Goal: Task Accomplishment & Management: Use online tool/utility

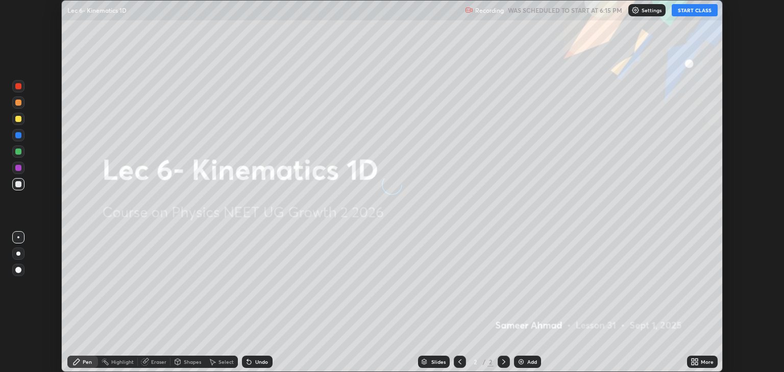
scroll to position [372, 784]
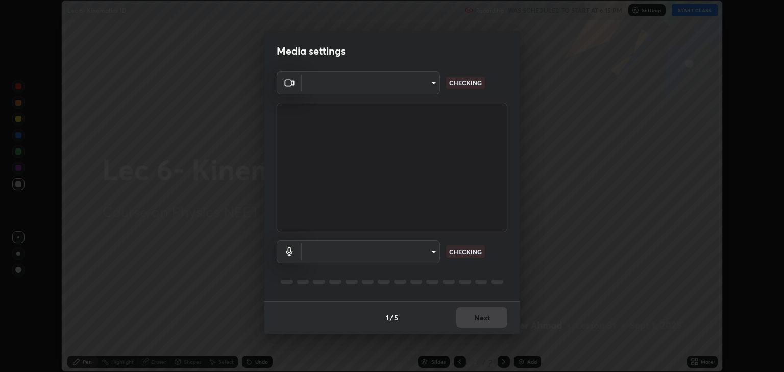
type input "6889e5757fad77820649456bc3a7e4ae290f4e048e3f3cb88d02d5782dedffd8"
type input "default"
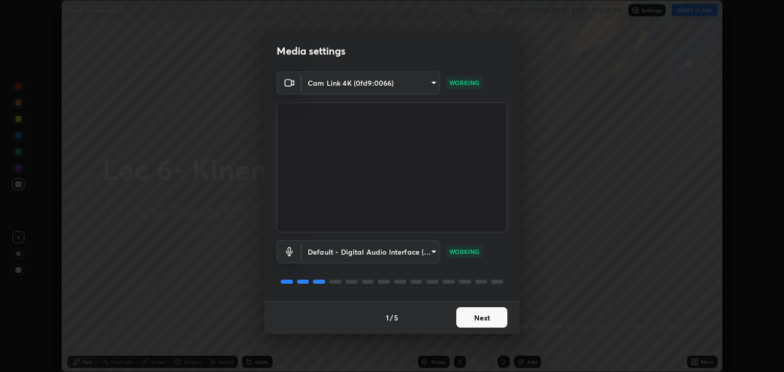
click at [490, 319] on button "Next" at bounding box center [482, 317] width 51 height 20
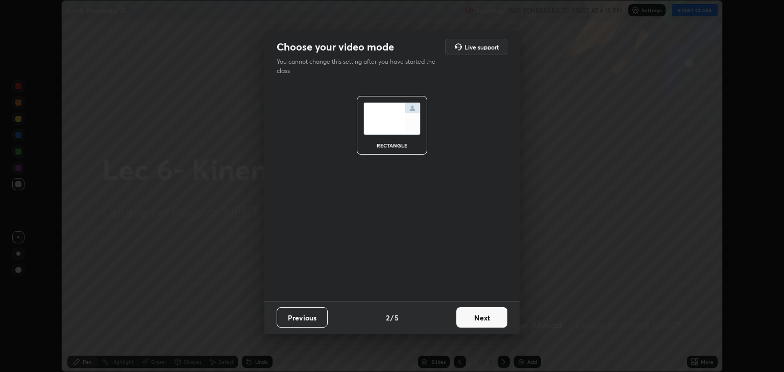
click at [491, 319] on button "Next" at bounding box center [482, 317] width 51 height 20
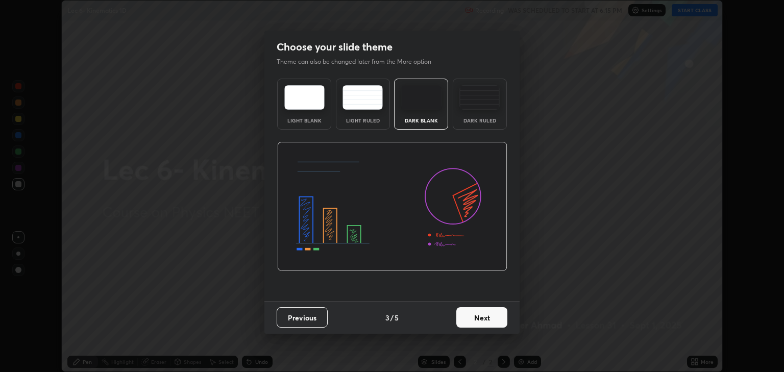
click at [493, 320] on button "Next" at bounding box center [482, 317] width 51 height 20
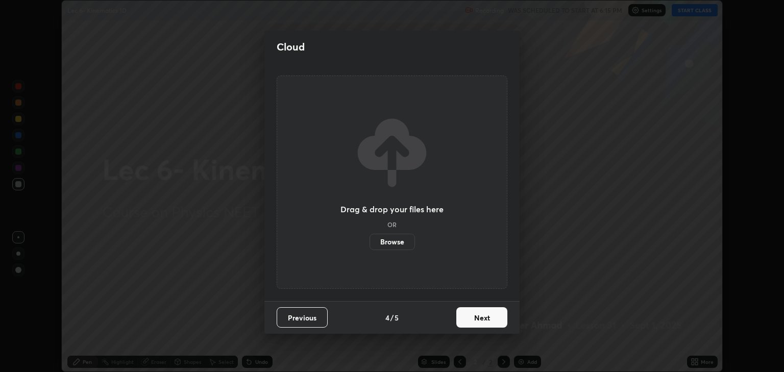
click at [492, 321] on button "Next" at bounding box center [482, 317] width 51 height 20
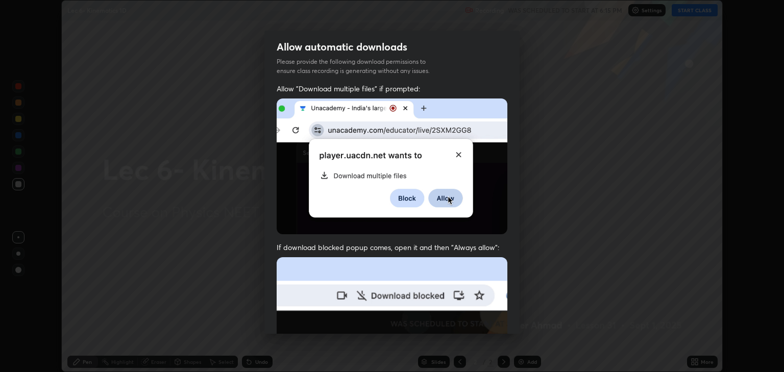
click at [492, 321] on img at bounding box center [392, 368] width 231 height 223
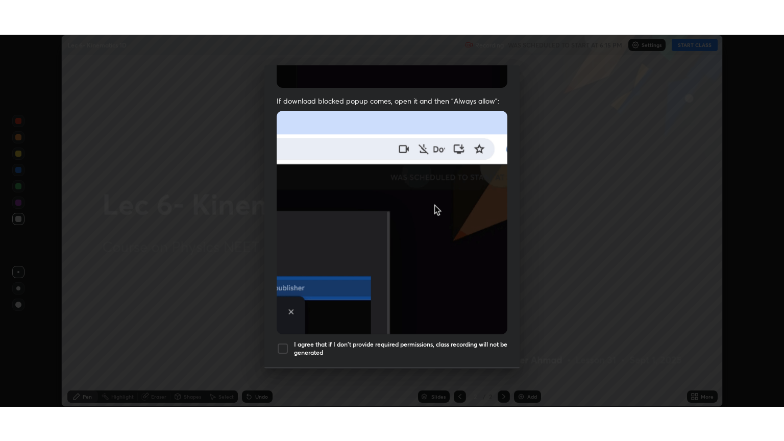
scroll to position [207, 0]
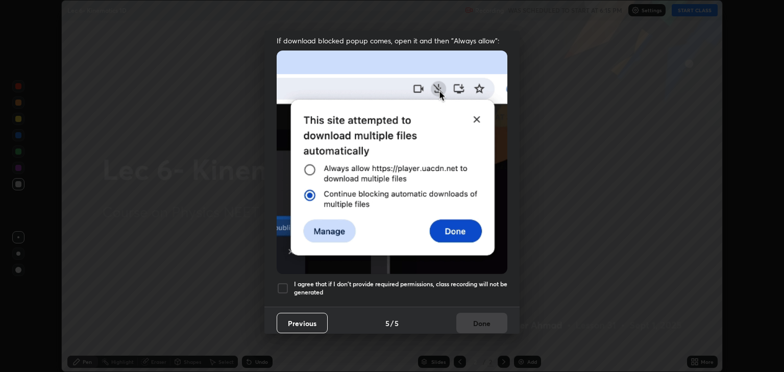
click at [280, 282] on div at bounding box center [283, 288] width 12 height 12
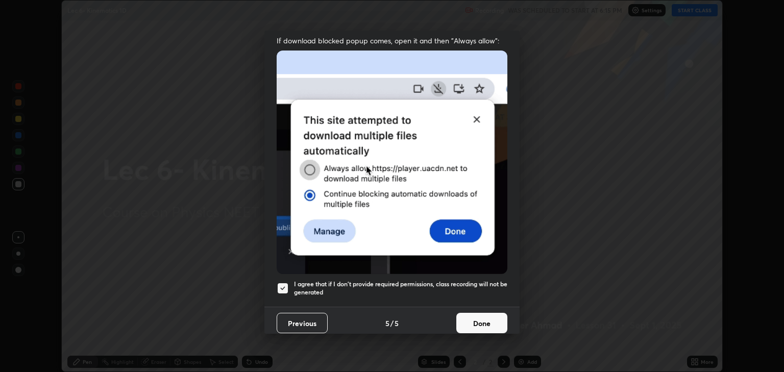
click at [478, 315] on button "Done" at bounding box center [482, 323] width 51 height 20
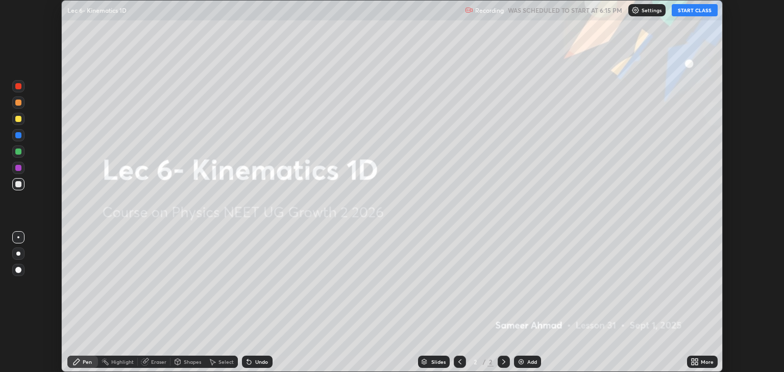
click at [685, 12] on button "START CLASS" at bounding box center [695, 10] width 46 height 12
click at [702, 364] on div "More" at bounding box center [707, 362] width 13 height 5
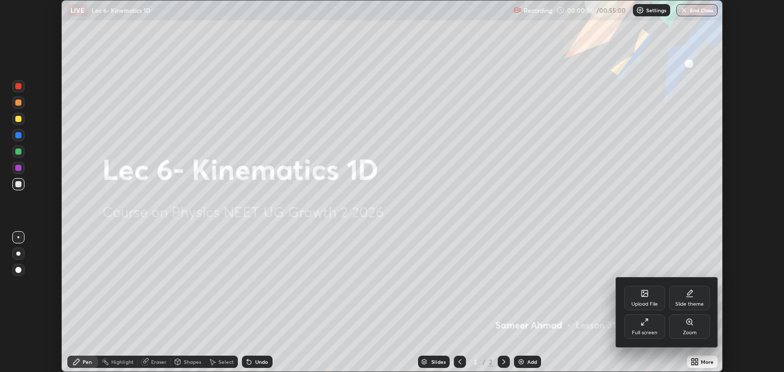
click at [654, 320] on div "Full screen" at bounding box center [645, 327] width 41 height 25
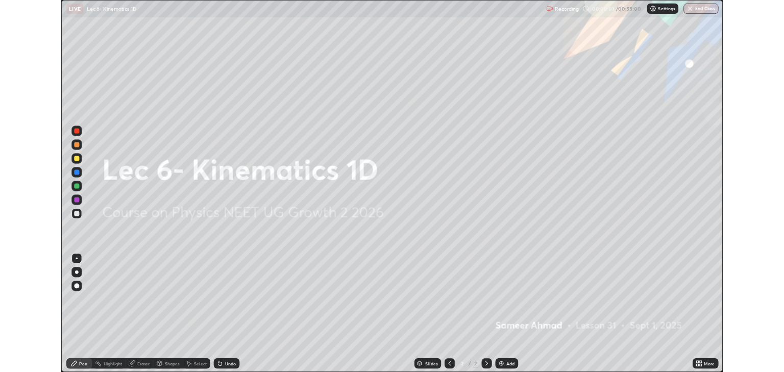
scroll to position [441, 784]
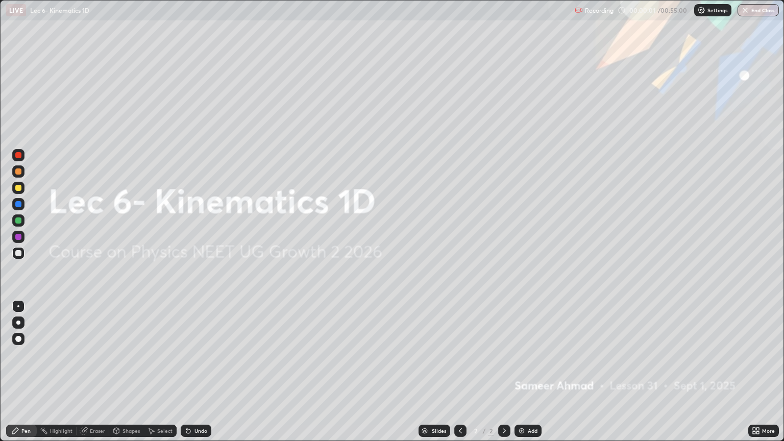
click at [534, 372] on div "Add" at bounding box center [533, 430] width 10 height 5
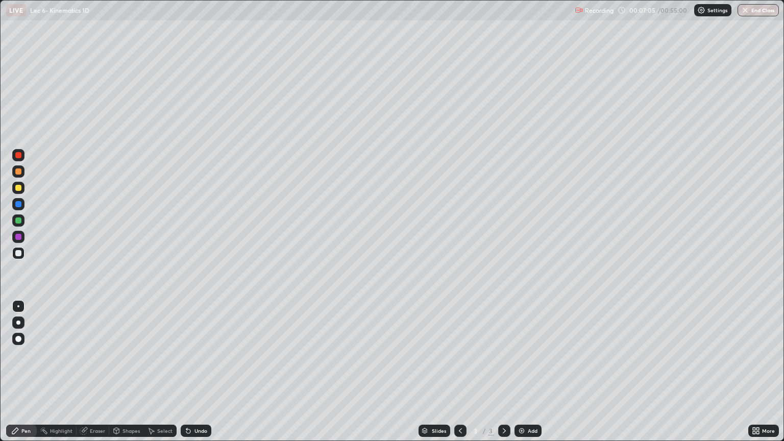
click at [530, 372] on div "Add" at bounding box center [528, 431] width 27 height 12
click at [532, 372] on div "Add" at bounding box center [533, 430] width 10 height 5
click at [95, 372] on div "Eraser" at bounding box center [97, 430] width 15 height 5
click at [27, 372] on div "Pen" at bounding box center [25, 430] width 9 height 5
click at [529, 372] on div "Add" at bounding box center [533, 430] width 10 height 5
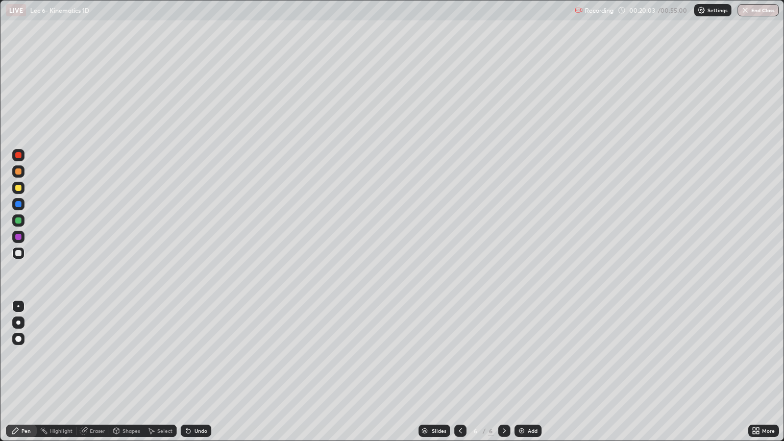
click at [528, 372] on div "Add" at bounding box center [533, 430] width 10 height 5
click at [205, 372] on div "Undo" at bounding box center [201, 430] width 13 height 5
click at [160, 372] on div "Select" at bounding box center [164, 430] width 15 height 5
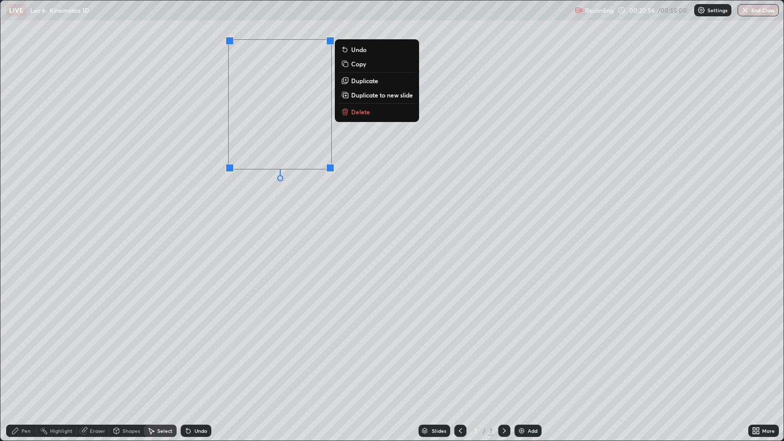
click at [367, 81] on p "Duplicate" at bounding box center [364, 81] width 27 height 8
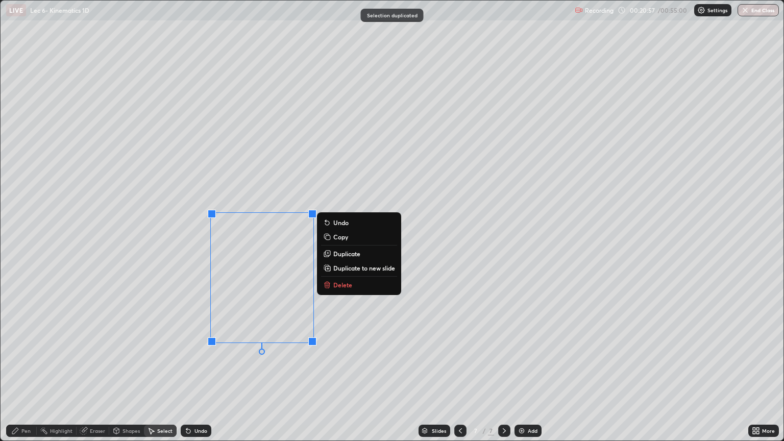
click at [180, 299] on div "0 ° Undo Copy Duplicate Duplicate to new slide Delete" at bounding box center [392, 221] width 783 height 440
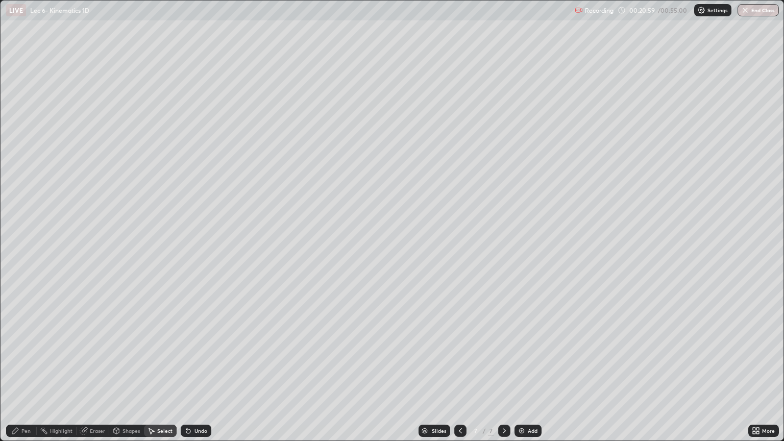
click at [22, 372] on div "Pen" at bounding box center [25, 430] width 9 height 5
click at [103, 372] on div "Eraser" at bounding box center [97, 430] width 15 height 5
click at [25, 372] on div "Pen" at bounding box center [25, 430] width 9 height 5
click at [93, 372] on div "Eraser" at bounding box center [97, 430] width 15 height 5
click at [26, 372] on div "Pen" at bounding box center [25, 430] width 9 height 5
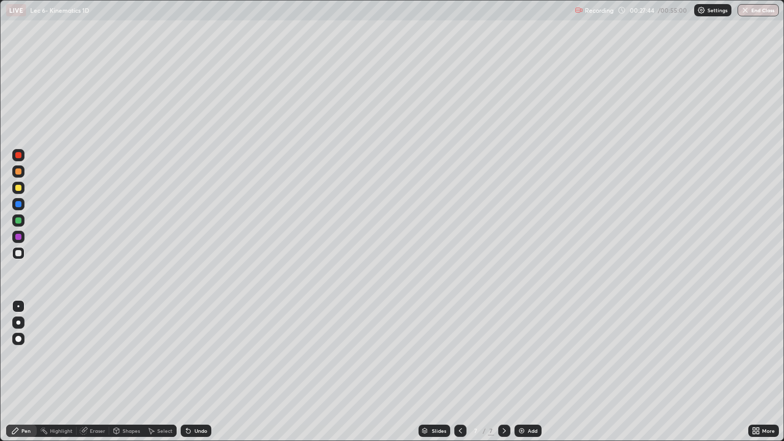
click at [533, 372] on div "Add" at bounding box center [528, 431] width 27 height 12
click at [196, 372] on div "Undo" at bounding box center [201, 430] width 13 height 5
click at [523, 372] on img at bounding box center [522, 431] width 8 height 8
click at [199, 372] on div "Undo" at bounding box center [201, 430] width 13 height 5
click at [195, 372] on div "Undo" at bounding box center [201, 430] width 13 height 5
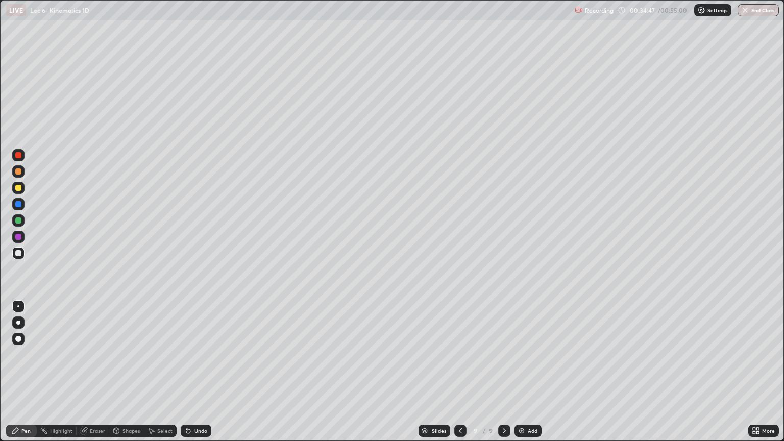
click at [199, 372] on div "Undo" at bounding box center [201, 430] width 13 height 5
click at [531, 372] on div "Add" at bounding box center [528, 431] width 27 height 12
click at [535, 372] on div "Add" at bounding box center [533, 430] width 10 height 5
click at [93, 372] on div "Eraser" at bounding box center [97, 430] width 15 height 5
click at [17, 372] on icon at bounding box center [15, 431] width 8 height 8
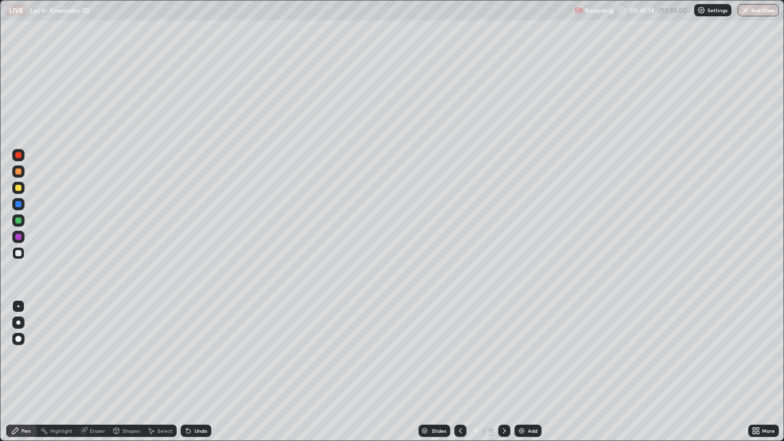
click at [528, 372] on div "Add" at bounding box center [533, 430] width 10 height 5
click at [157, 372] on div "Select" at bounding box center [164, 430] width 15 height 5
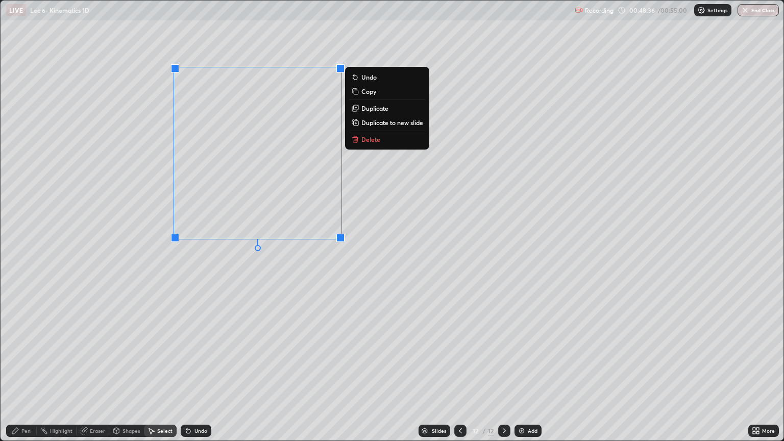
click at [371, 140] on p "Delete" at bounding box center [371, 139] width 19 height 8
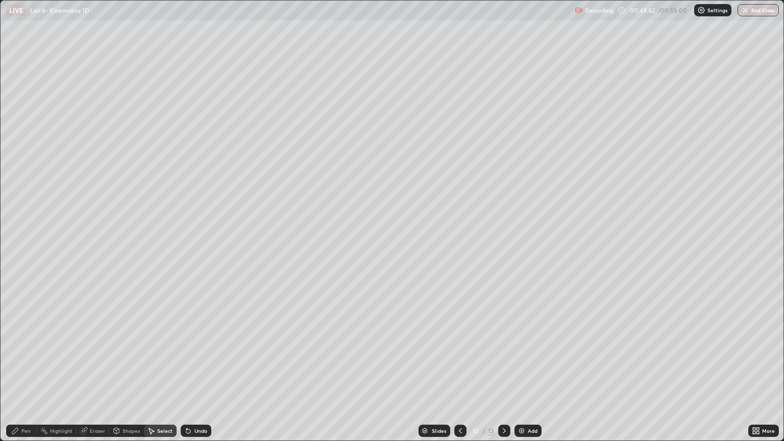
click at [21, 372] on div "Pen" at bounding box center [21, 431] width 31 height 12
click at [29, 372] on div "Pen" at bounding box center [25, 430] width 9 height 5
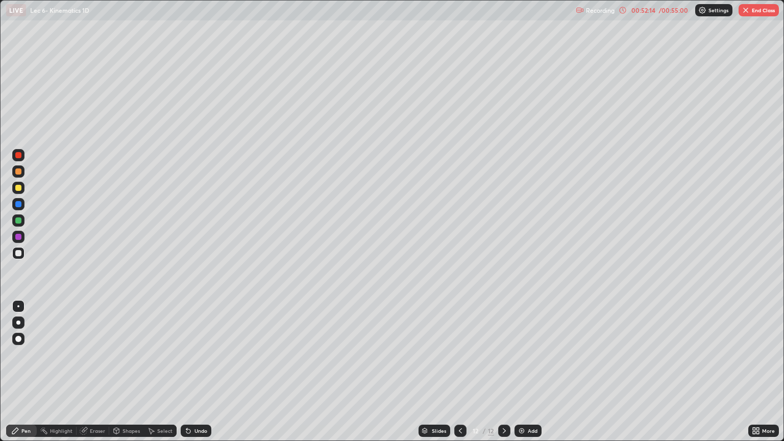
click at [525, 372] on img at bounding box center [522, 431] width 8 height 8
click at [760, 14] on button "End Class" at bounding box center [759, 10] width 40 height 12
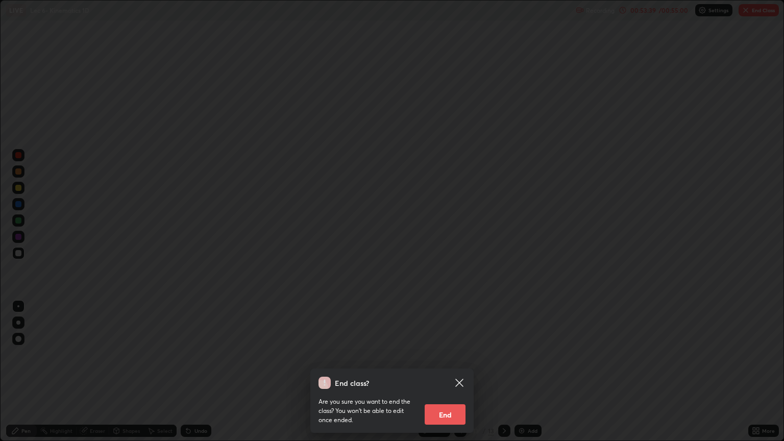
click at [447, 372] on button "End" at bounding box center [445, 414] width 41 height 20
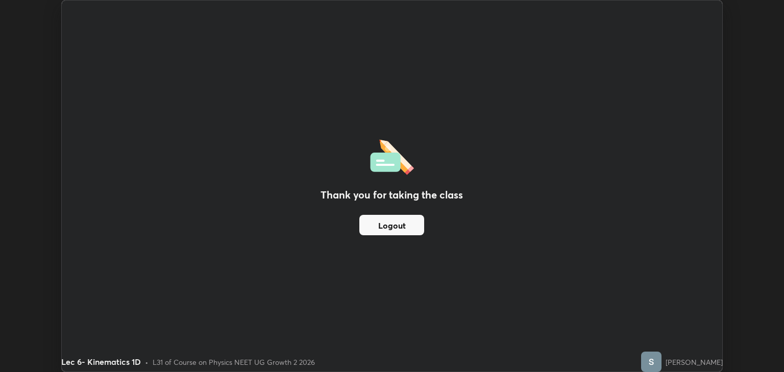
scroll to position [50699, 50287]
